Goal: Task Accomplishment & Management: Use online tool/utility

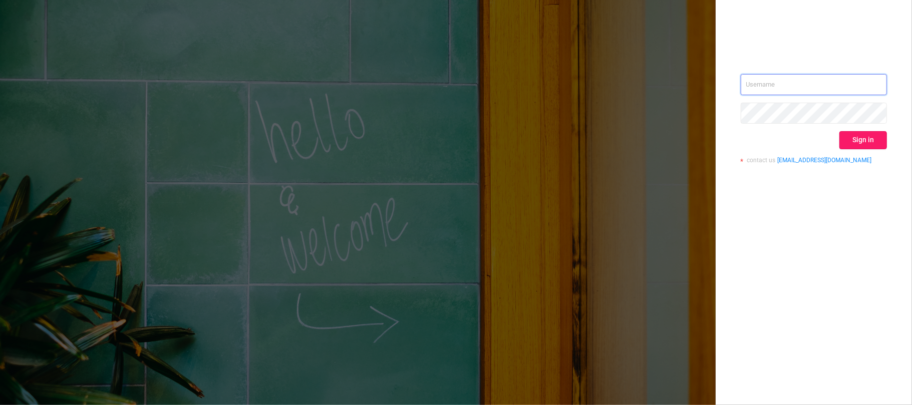
type input "[EMAIL_ADDRESS][DOMAIN_NAME]"
click at [859, 139] on button "Sign in" at bounding box center [864, 140] width 48 height 18
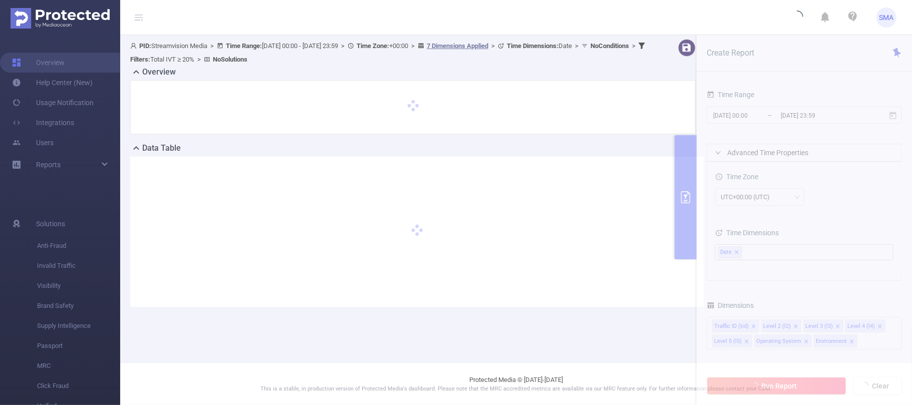
click at [775, 111] on section "PID: Streamvision Media > Time Range: [DATE] 00:00 - [DATE] 23:59 > Time Zone: …" at bounding box center [516, 181] width 792 height 292
click at [769, 116] on section "PID: Streamvision Media > Time Range: [DATE] 00:00 - [DATE] 23:59 > Time Zone: …" at bounding box center [516, 181] width 792 height 292
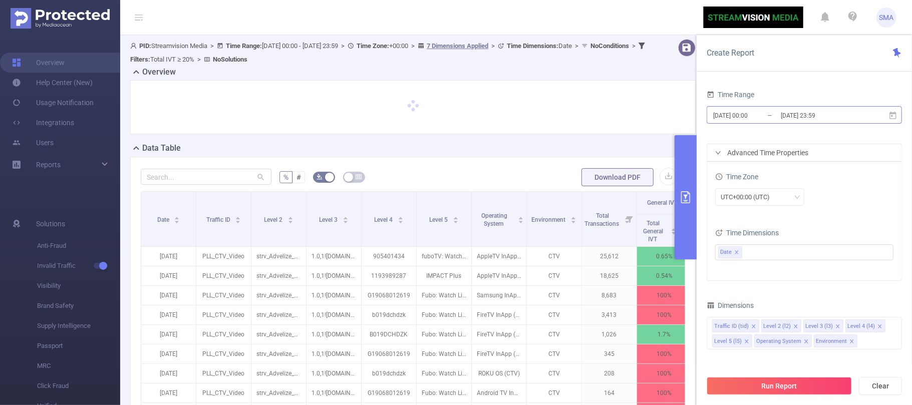
click at [771, 114] on input "[DATE] 00:00" at bounding box center [753, 116] width 81 height 14
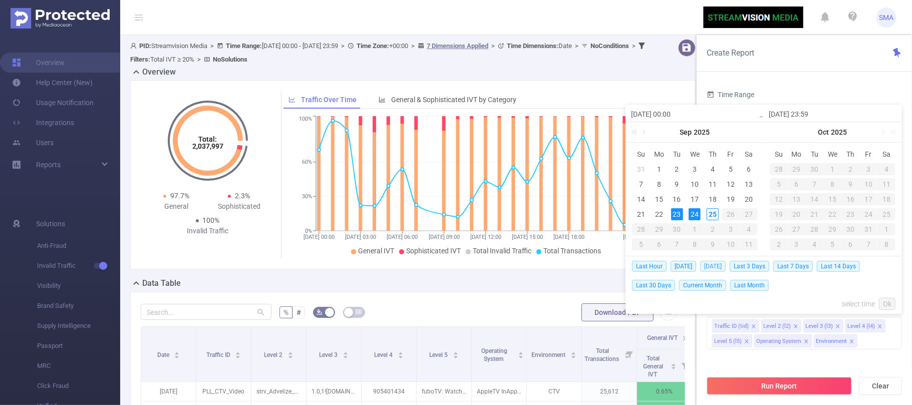
click at [711, 264] on span "[DATE]" at bounding box center [713, 266] width 26 height 11
type input "[DATE] 00:00"
type input "[DATE] 23:59"
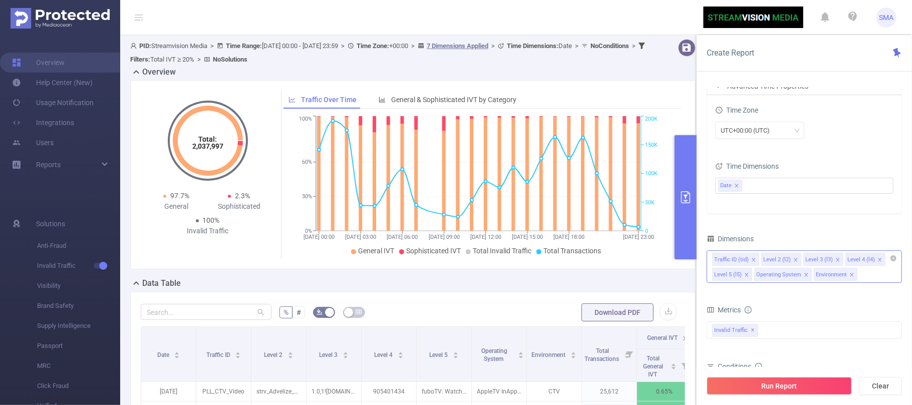
click at [804, 277] on icon "icon: close" at bounding box center [806, 275] width 5 height 5
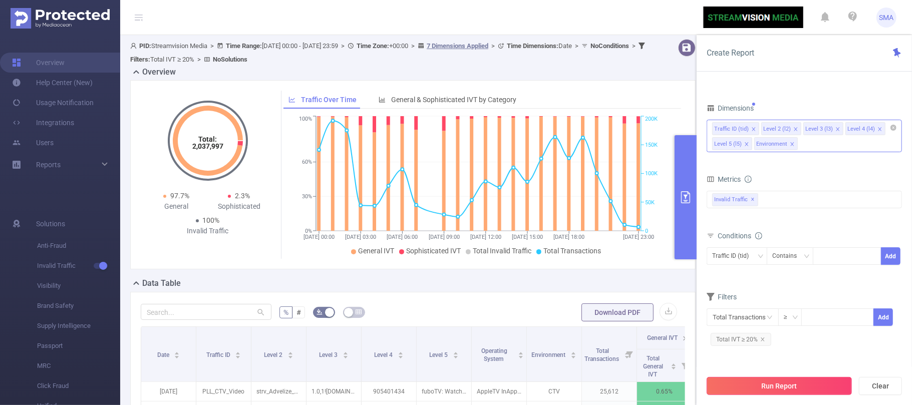
click at [772, 385] on button "Run Report" at bounding box center [779, 386] width 145 height 18
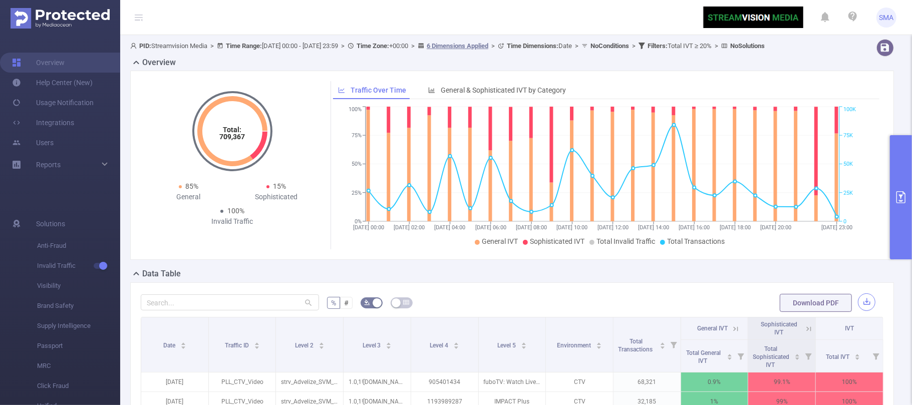
click at [859, 311] on button "button" at bounding box center [867, 303] width 18 height 18
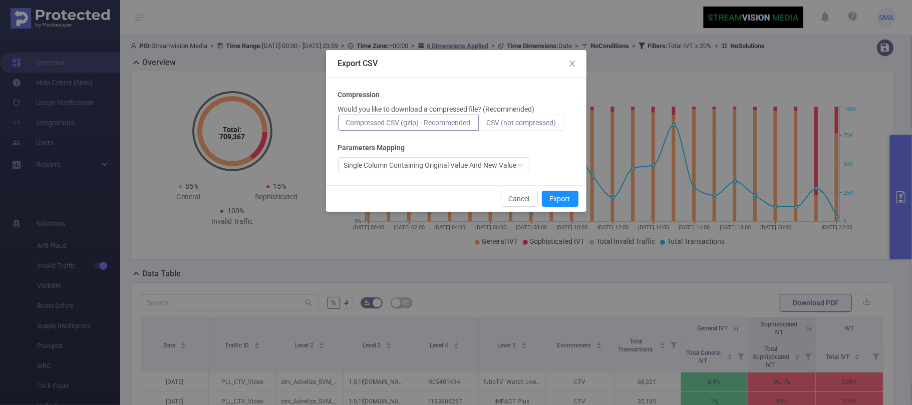
click at [538, 128] on label "CSV (not compressed)" at bounding box center [522, 123] width 86 height 16
click at [487, 125] on input "CSV (not compressed)" at bounding box center [487, 125] width 0 height 0
click at [560, 198] on button "Export" at bounding box center [560, 199] width 37 height 16
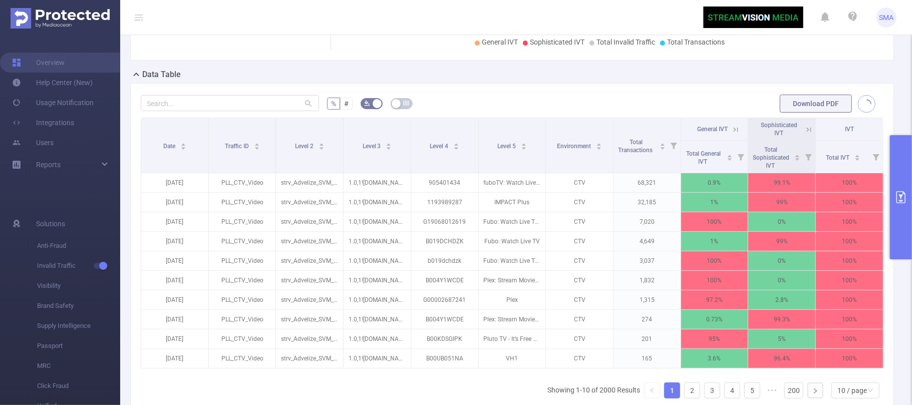
scroll to position [200, 0]
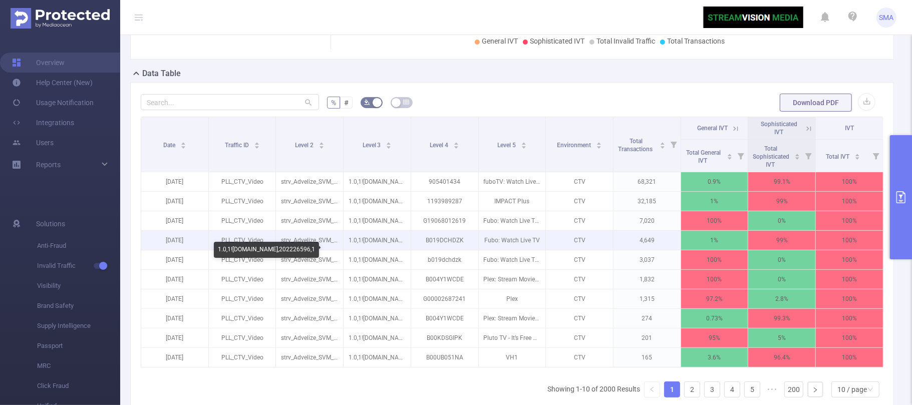
click at [385, 250] on p "1.0,1![DOMAIN_NAME],202226596,1" at bounding box center [377, 240] width 67 height 19
